Goal: Book appointment/travel/reservation

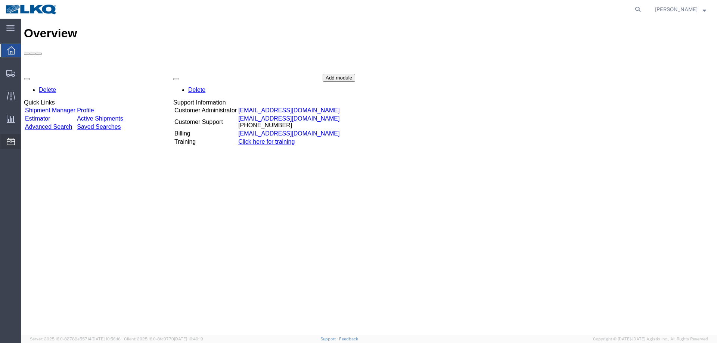
click at [0, 0] on span "Location Appointment" at bounding box center [0, 0] width 0 height 0
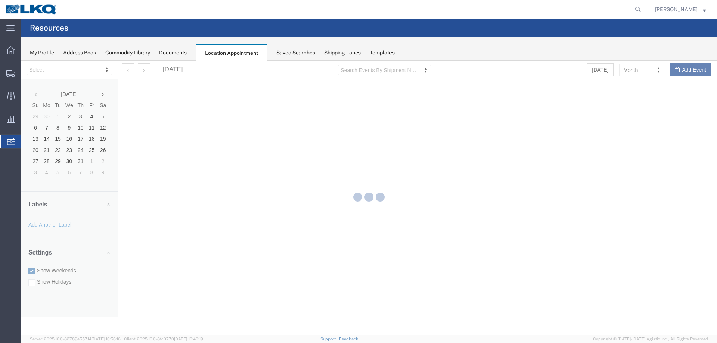
select select "27634"
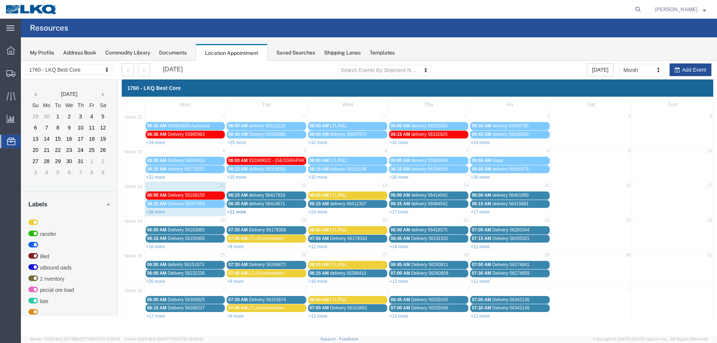
click at [239, 213] on link "+21 more" at bounding box center [236, 212] width 19 height 5
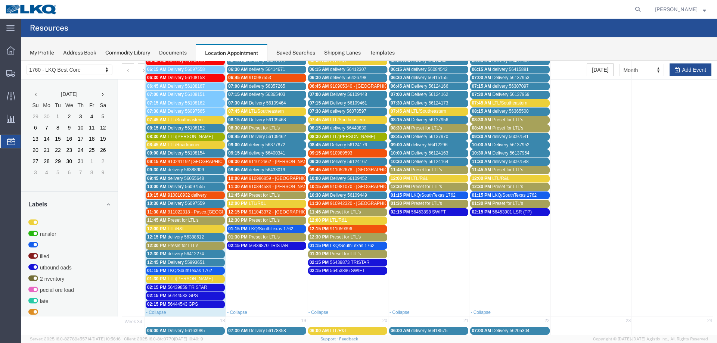
scroll to position [149, 0]
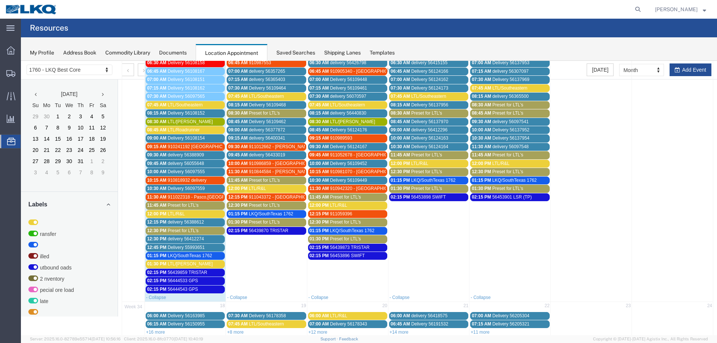
click at [275, 113] on span "Preset for LTL's" at bounding box center [264, 113] width 31 height 5
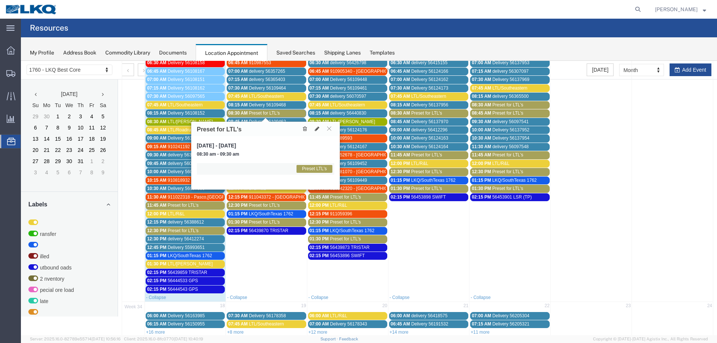
click at [278, 110] on link "08:30 AM Preset for LTL's" at bounding box center [266, 113] width 79 height 8
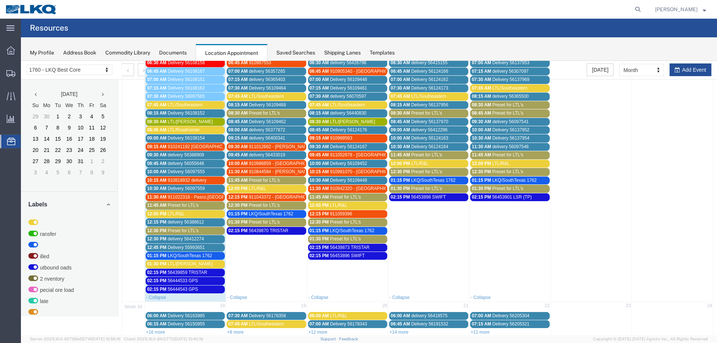
click at [269, 221] on span "Preset for LTL's" at bounding box center [264, 222] width 31 height 5
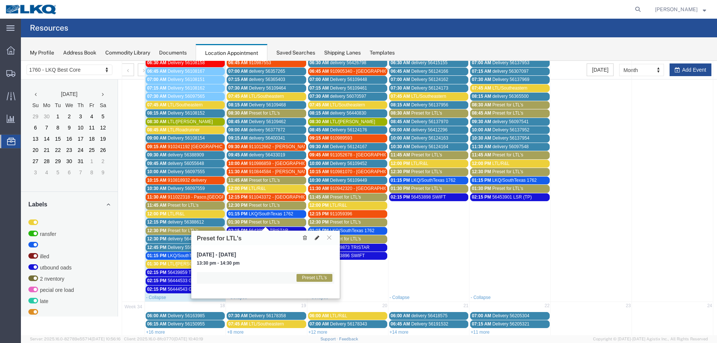
click at [316, 238] on icon at bounding box center [317, 237] width 4 height 5
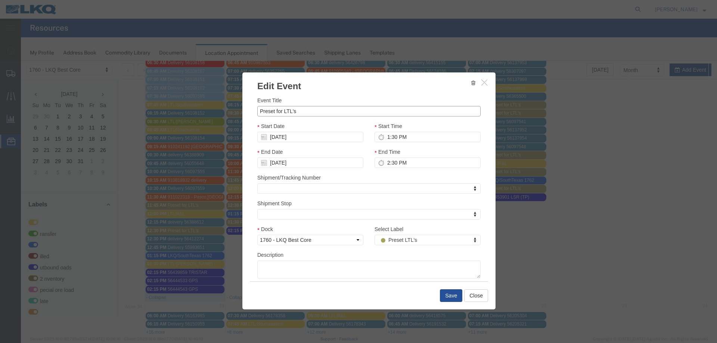
drag, startPoint x: 296, startPoint y: 116, endPoint x: 229, endPoint y: 114, distance: 67.3
click at [229, 114] on div "Edit Event Event Title Preset for LTL's Start Date [DATE] Start Time 1:30 PM En…" at bounding box center [369, 198] width 696 height 275
type input "LTL/[PERSON_NAME]"
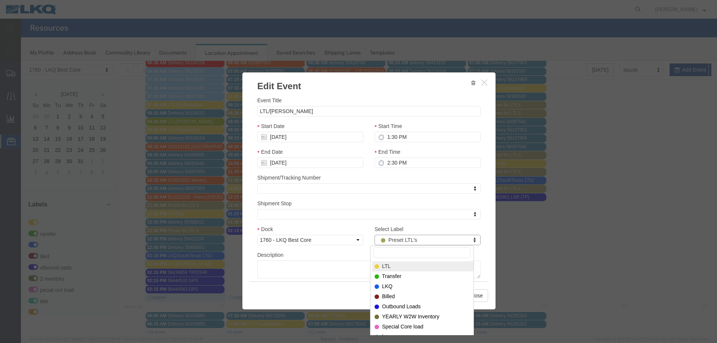
select select "25"
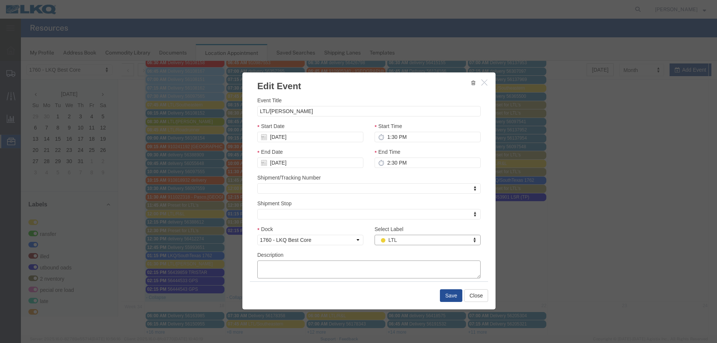
click at [288, 269] on textarea "Description" at bounding box center [368, 270] width 223 height 18
paste textarea "SHIPPER :AAMCO TRANS #57110 [PERSON_NAME] PRO :10904524030 PIECES :00005 WEIGHT…"
type textarea "SHIPPER :AAMCO TRANS #57110 [PERSON_NAME] PRO :10904524030 PIECES :00005 WEIGHT…"
click at [446, 295] on button "Save" at bounding box center [451, 295] width 22 height 13
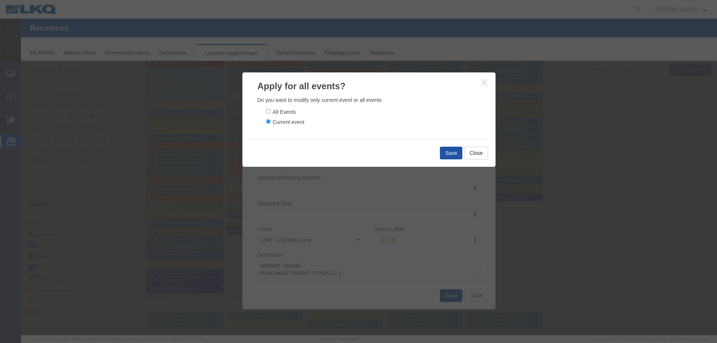
click at [447, 148] on button "Save" at bounding box center [451, 153] width 22 height 13
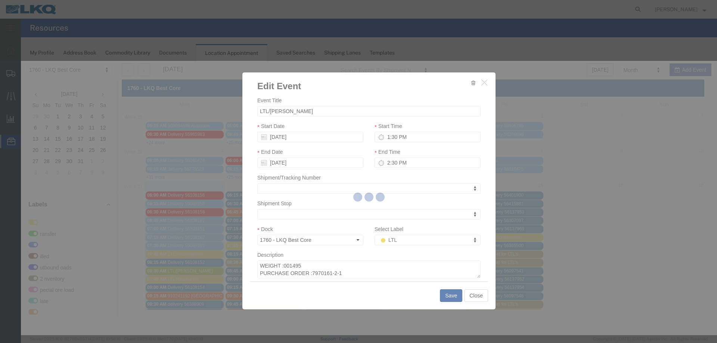
scroll to position [0, 0]
